Goal: Transaction & Acquisition: Purchase product/service

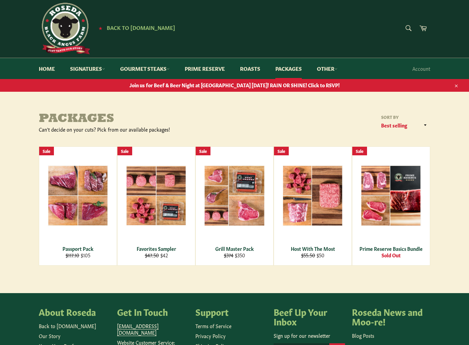
scroll to position [2, 0]
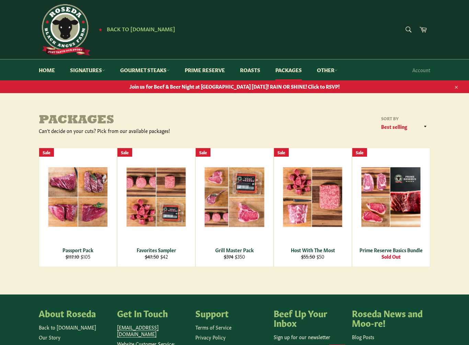
click at [294, 66] on link "Packages" at bounding box center [289, 70] width 40 height 21
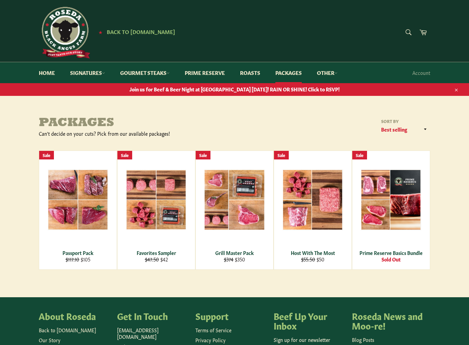
click at [335, 74] on link "Other" at bounding box center [327, 72] width 34 height 21
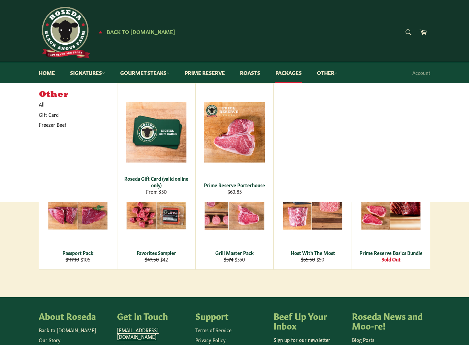
click at [318, 71] on link "Other" at bounding box center [327, 72] width 34 height 21
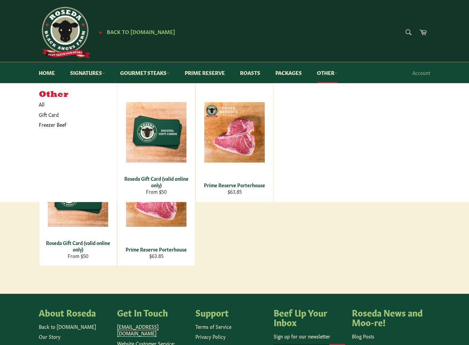
click at [262, 73] on link "Roasts" at bounding box center [250, 72] width 34 height 21
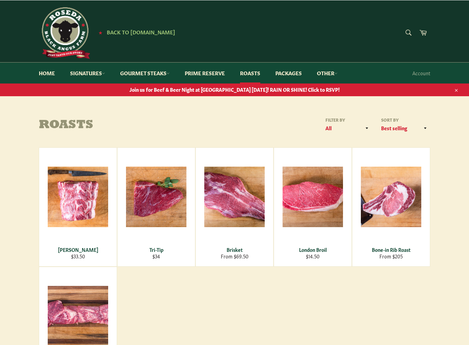
click at [406, 34] on form "Search Search" at bounding box center [408, 32] width 15 height 15
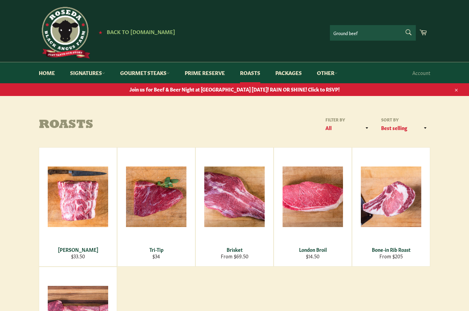
type input "Ground beef"
click at [408, 32] on button "Search" at bounding box center [408, 32] width 15 height 14
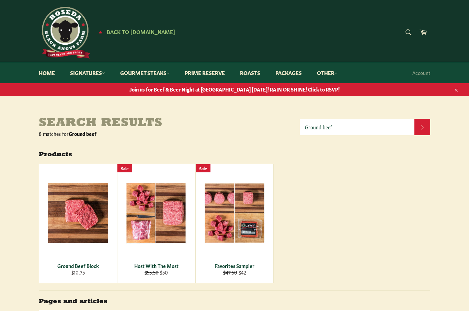
click at [68, 239] on div "View" at bounding box center [78, 223] width 78 height 119
